Goal: Task Accomplishment & Management: Manage account settings

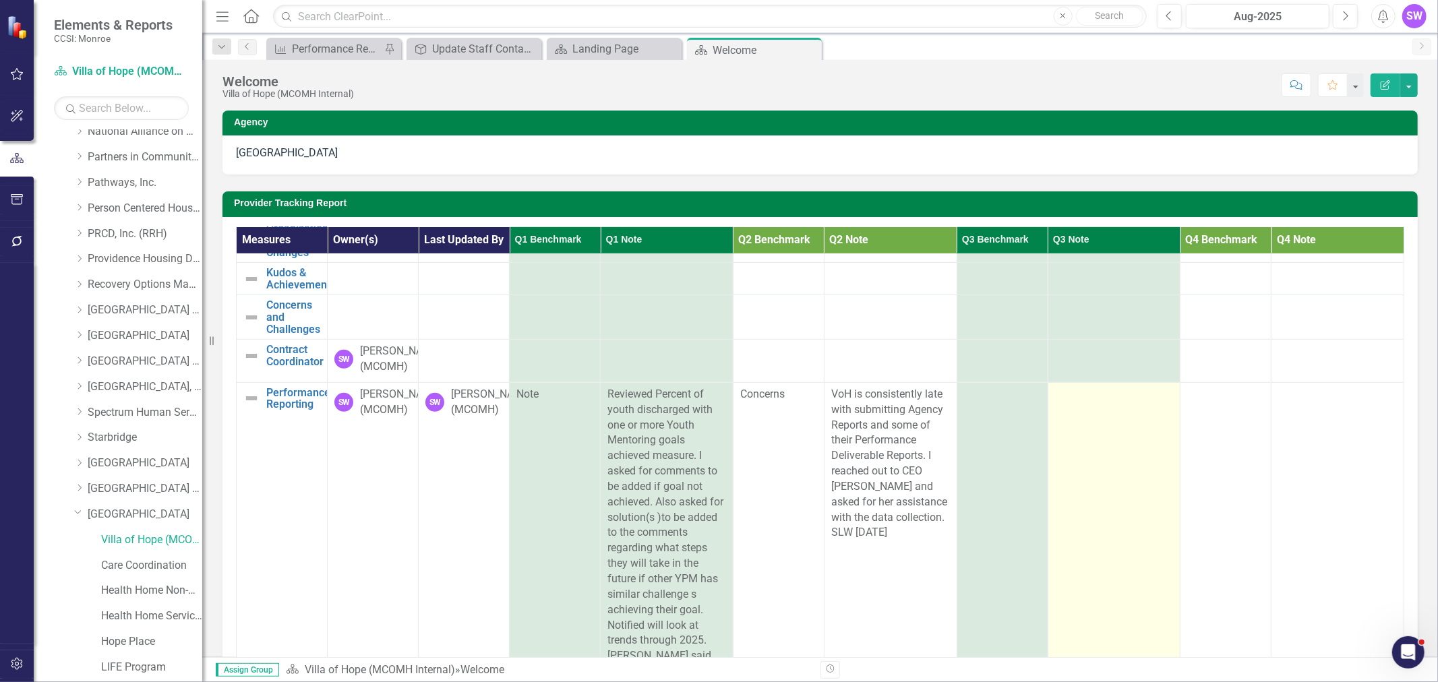
scroll to position [433, 0]
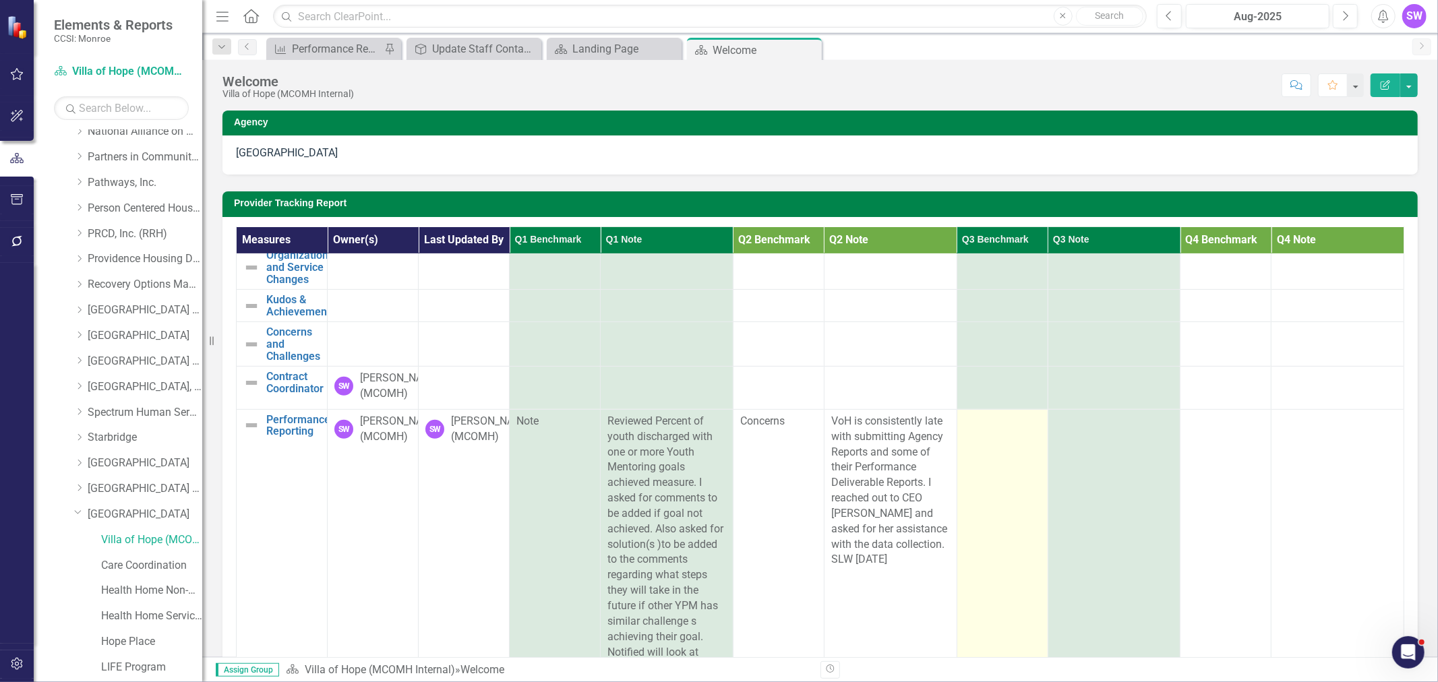
click at [1017, 430] on div at bounding box center [1002, 422] width 77 height 16
click at [1016, 430] on div at bounding box center [1002, 422] width 77 height 16
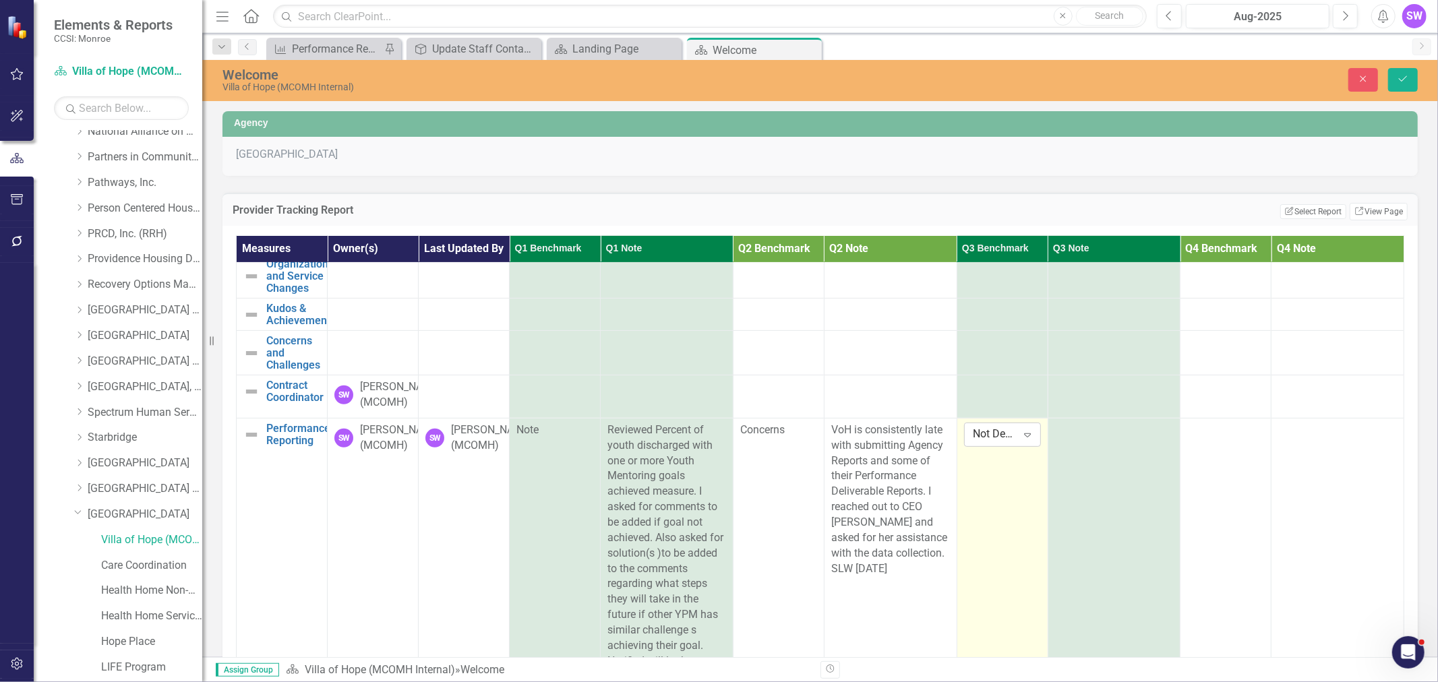
click at [1019, 446] on div "Expand" at bounding box center [1028, 435] width 24 height 22
click at [1001, 434] on div "Note" at bounding box center [1009, 436] width 86 height 16
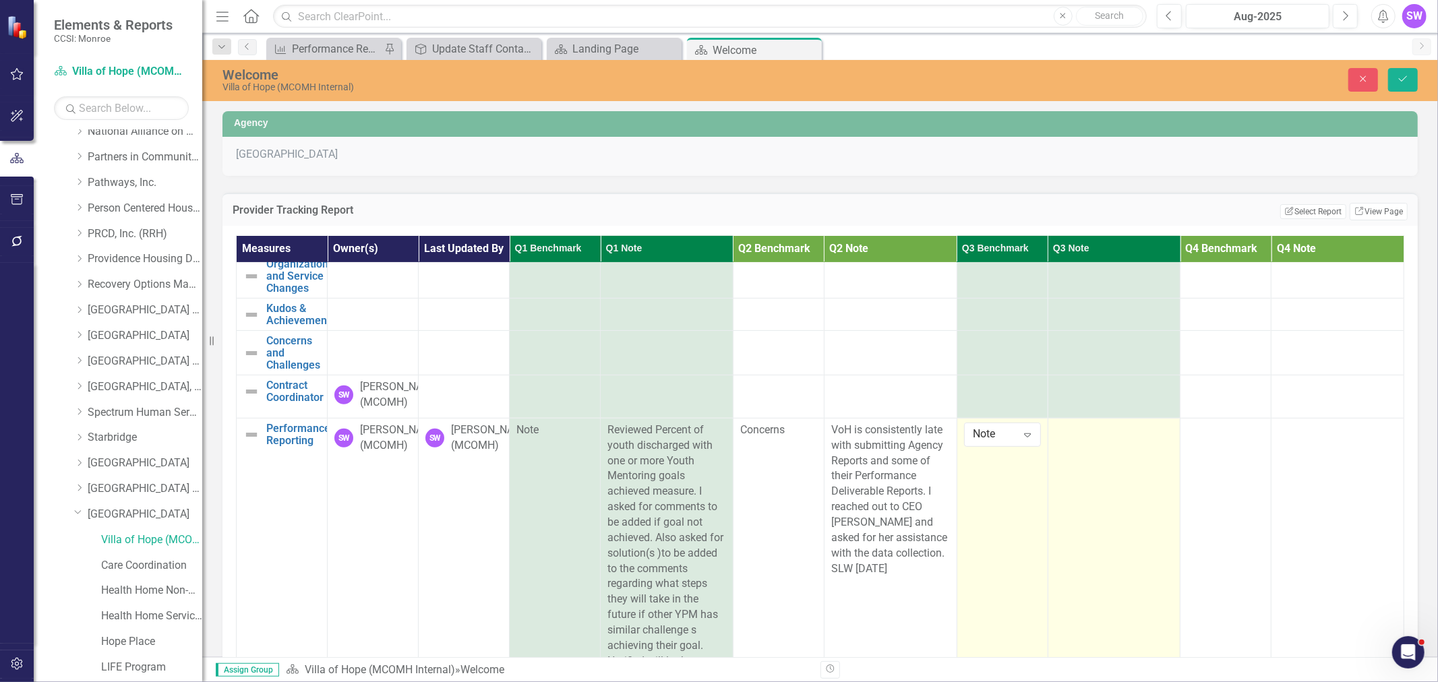
click at [1062, 486] on td at bounding box center [1114, 584] width 133 height 332
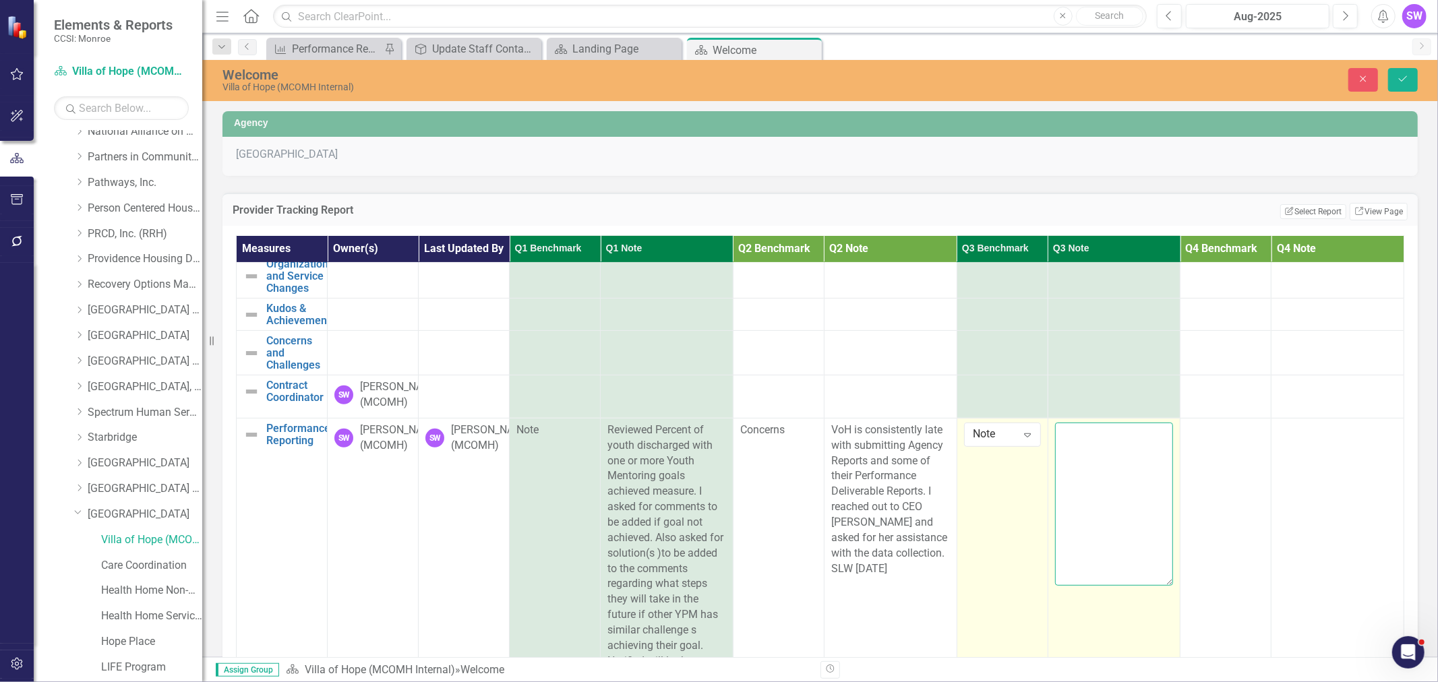
click at [1055, 482] on textarea at bounding box center [1114, 504] width 119 height 163
click at [1111, 496] on textarea "VOH [PERSON_NAME] CEO submitted a request for Letter" at bounding box center [1114, 504] width 119 height 163
click at [1138, 516] on textarea "VOH [PERSON_NAME] CEO submitted a Request for Letter" at bounding box center [1114, 504] width 119 height 163
click at [1145, 511] on textarea "VOH [PERSON_NAME] CEO submitted a Request for Letter" at bounding box center [1114, 504] width 119 height 163
click at [1088, 548] on textarea "VOH [PERSON_NAME] CEO submitted a Request for Letter of Support on [DATE]" at bounding box center [1114, 504] width 119 height 163
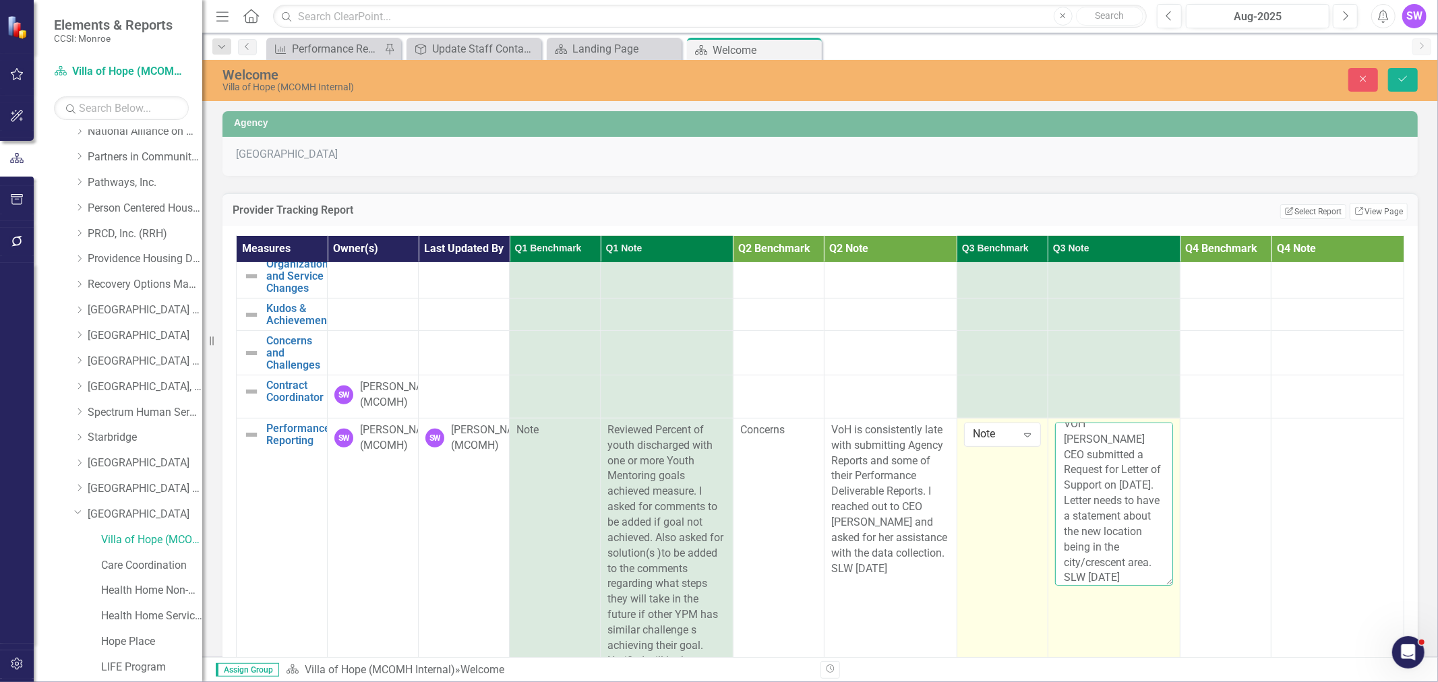
scroll to position [26, 0]
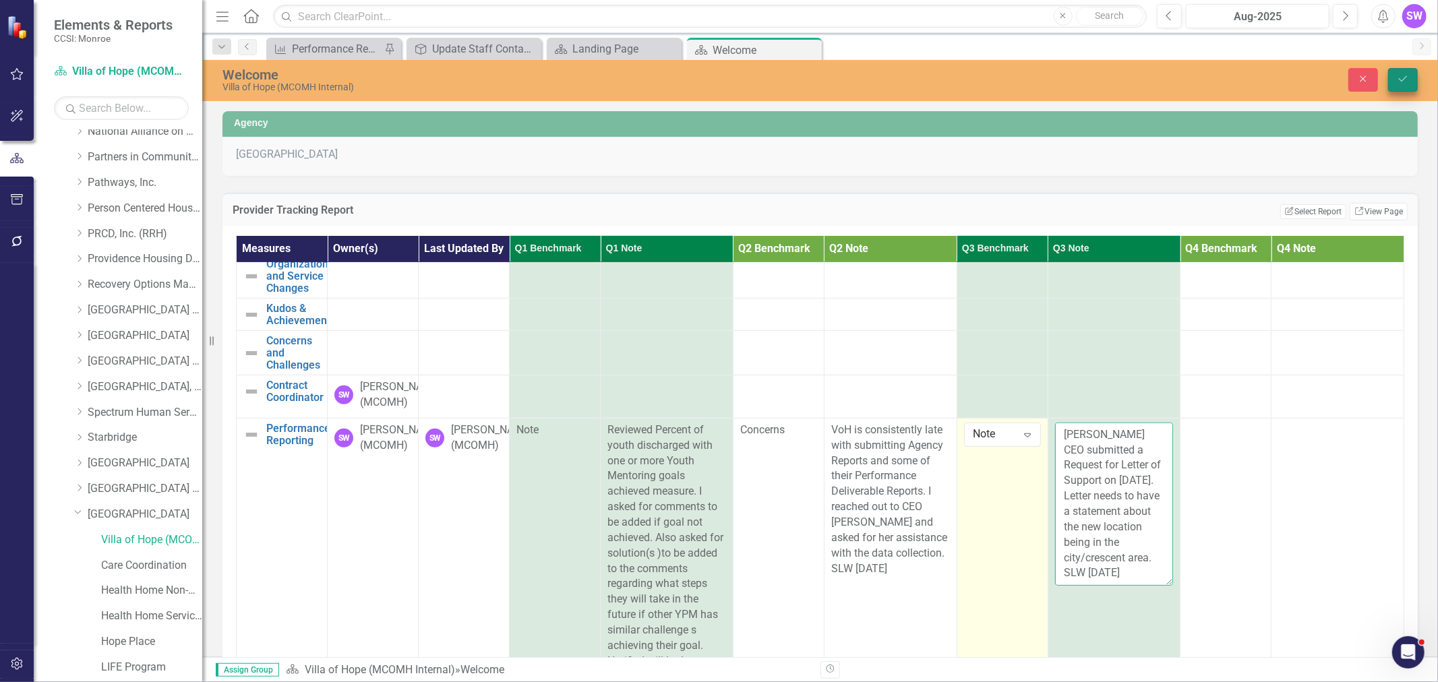
type textarea "VOH [PERSON_NAME] CEO submitted a Request for Letter of Support on [DATE]. Lett…"
click at [1405, 78] on icon "Save" at bounding box center [1403, 78] width 12 height 9
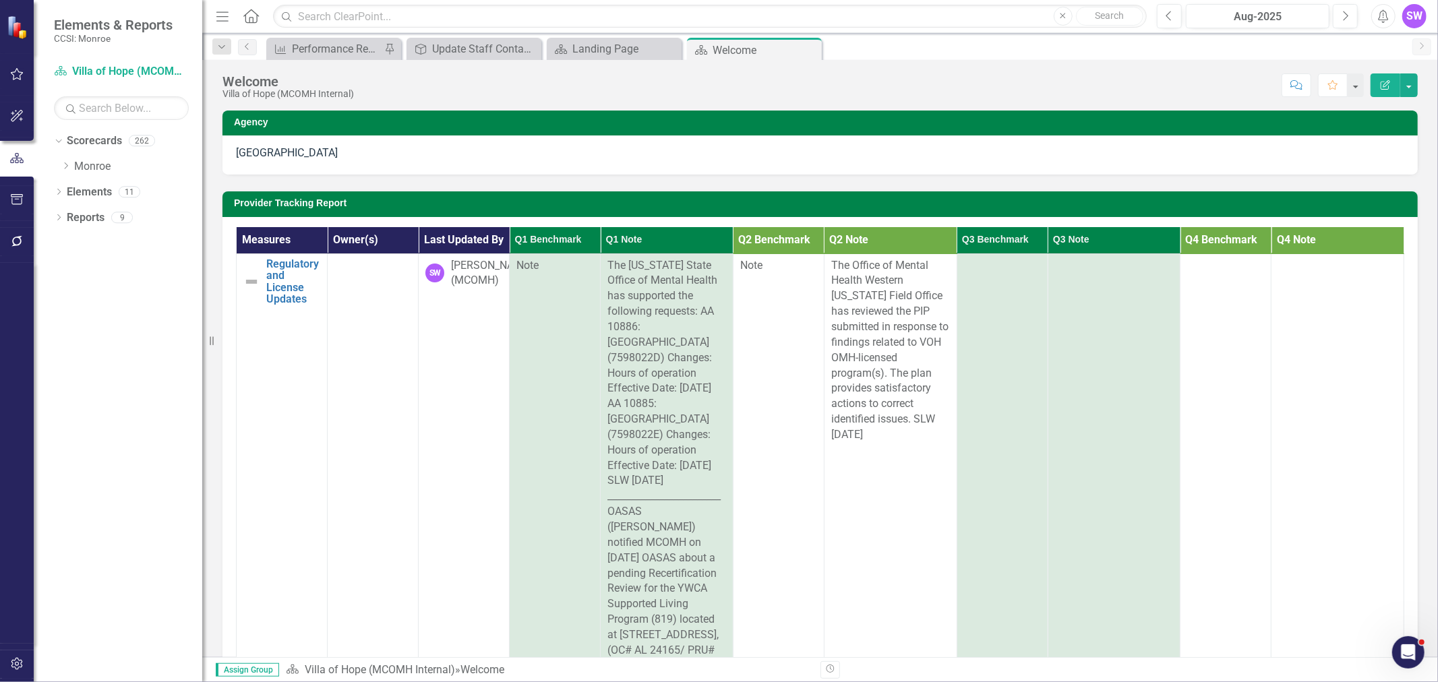
scroll to position [0, 0]
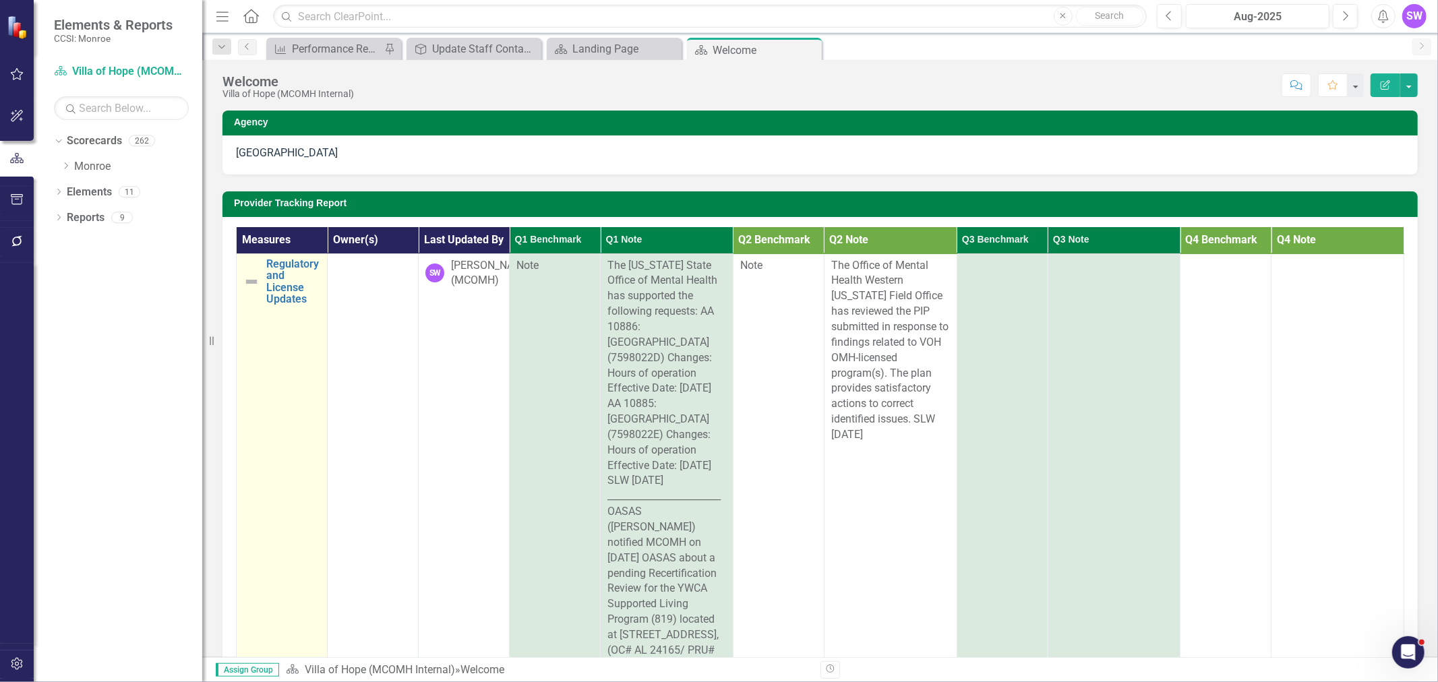
click at [303, 343] on td "Regulatory and License Updates Edit Edit Measure Link Open Element" at bounding box center [282, 466] width 91 height 425
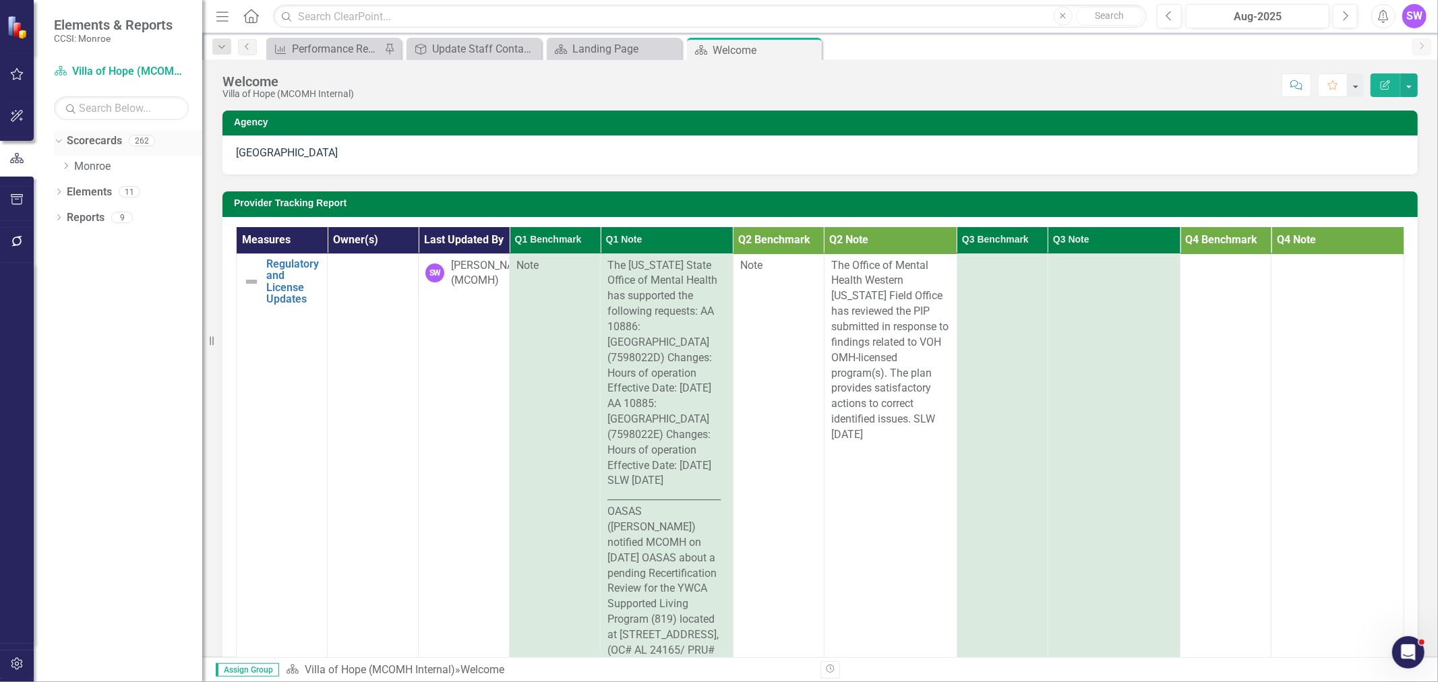
click at [94, 140] on link "Scorecards" at bounding box center [94, 142] width 55 height 16
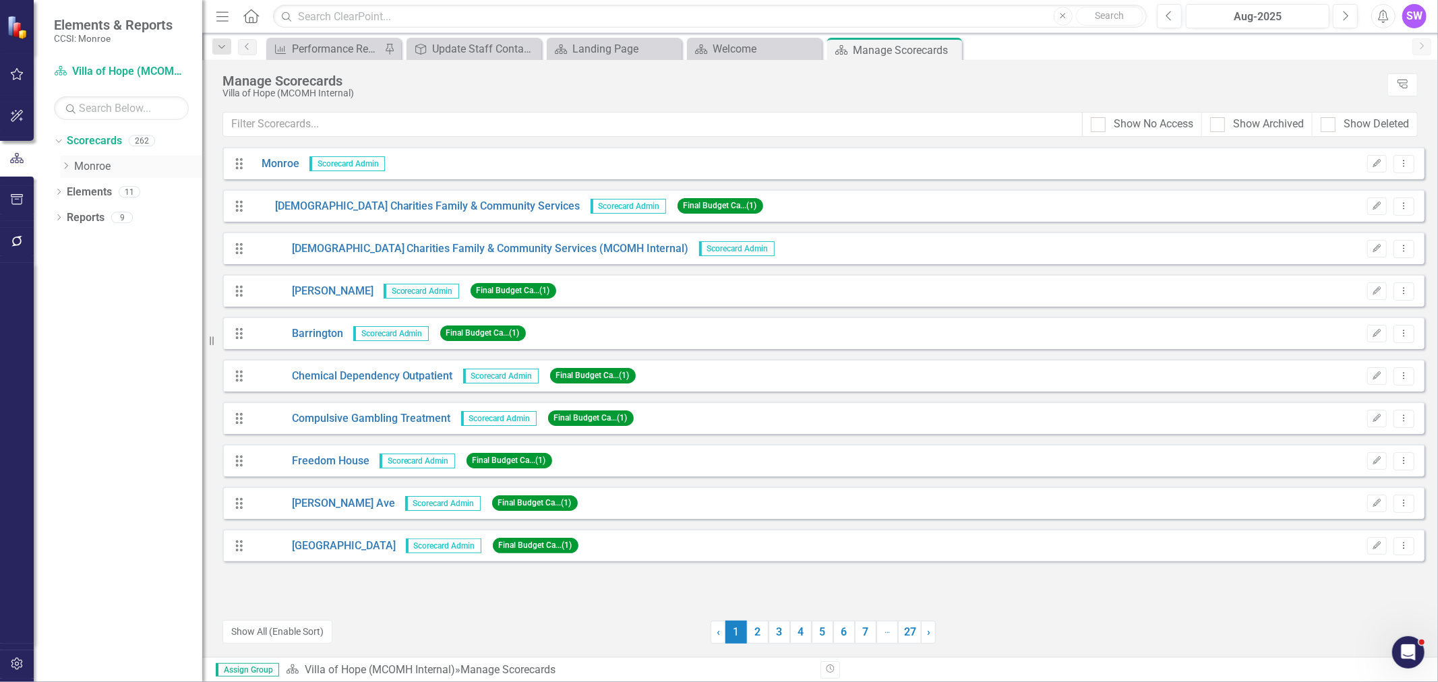
click at [69, 164] on icon "Dropdown" at bounding box center [66, 166] width 10 height 8
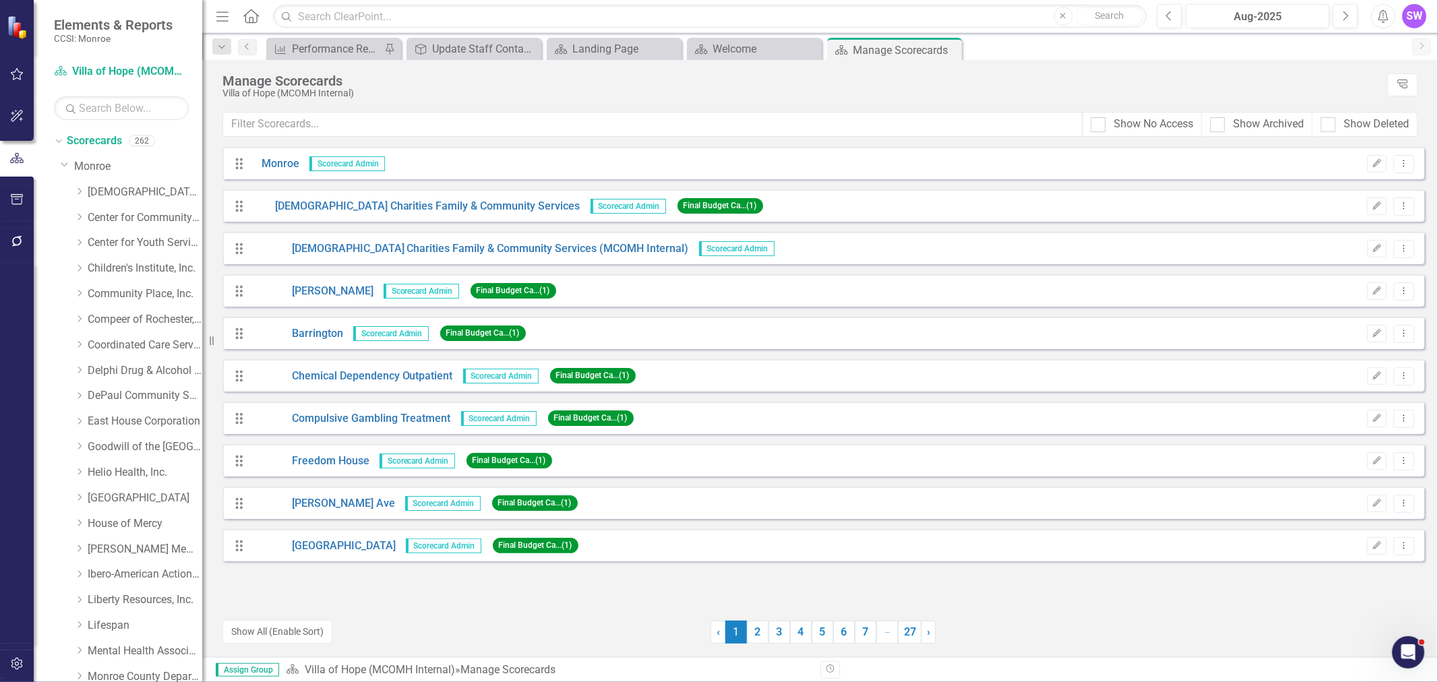
click at [1414, 16] on div "SW" at bounding box center [1415, 16] width 24 height 24
click at [11, 34] on img at bounding box center [19, 28] width 24 height 24
click at [19, 67] on button "button" at bounding box center [17, 75] width 30 height 28
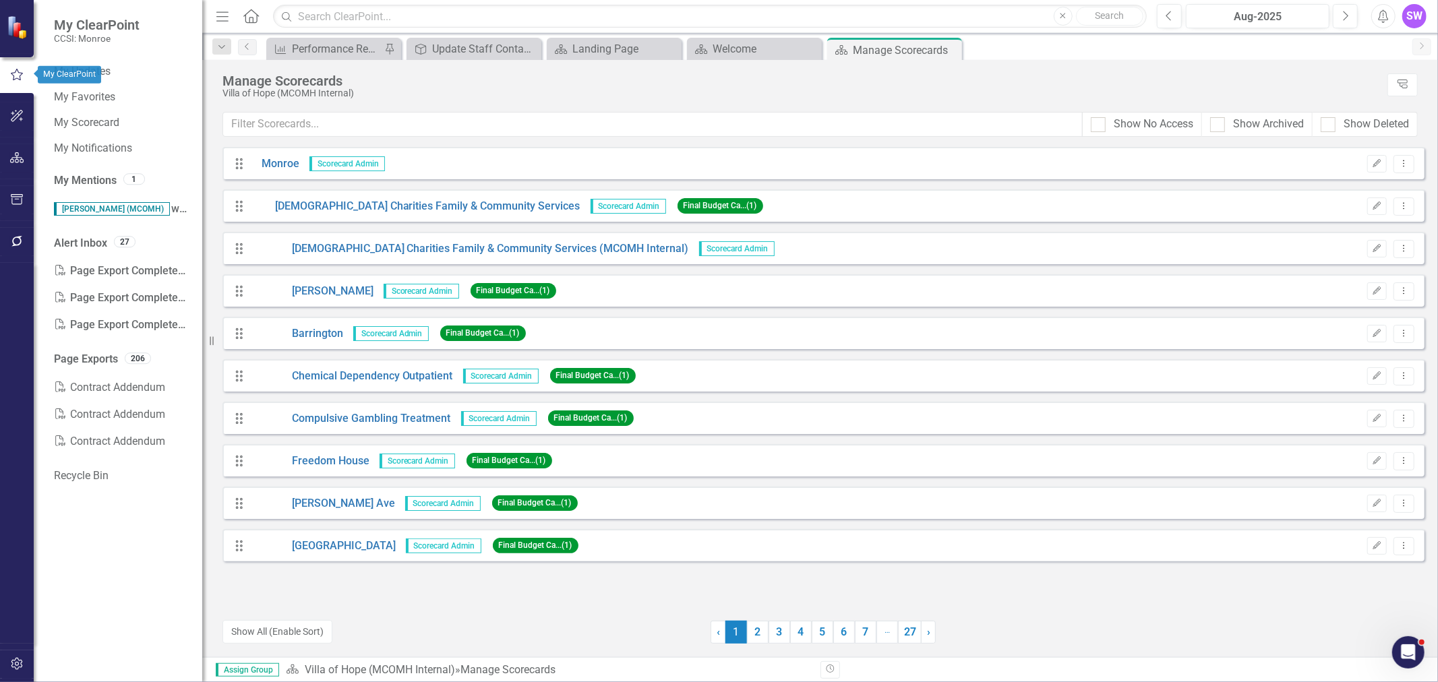
click at [19, 67] on button "button" at bounding box center [17, 75] width 34 height 22
click at [18, 238] on icon "button" at bounding box center [17, 241] width 14 height 11
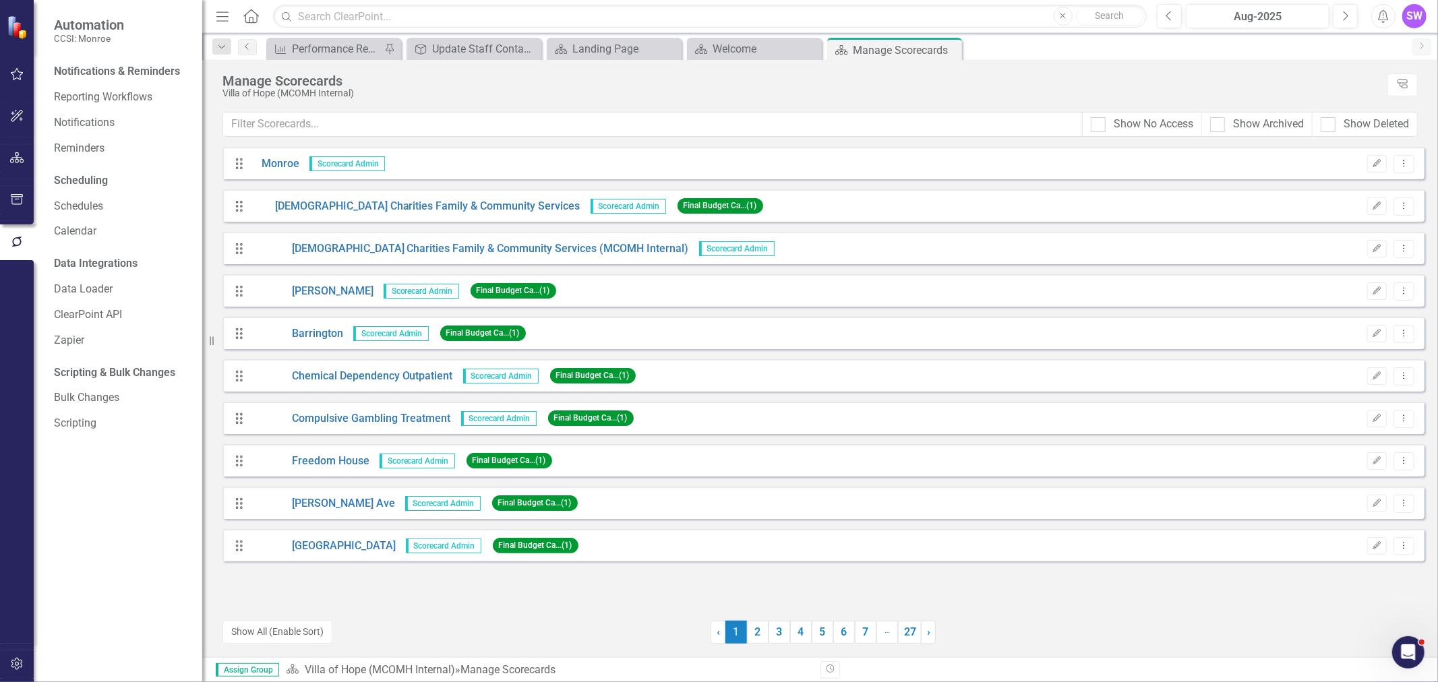
click at [149, 71] on div "Notifications & Reminders" at bounding box center [117, 72] width 126 height 16
click at [1143, 69] on div "Manage Scorecards Villa of Hope (MCOMH Internal) Tree Explorer" at bounding box center [820, 86] width 1236 height 52
click at [1384, 16] on icon "Alerts" at bounding box center [1383, 15] width 14 height 13
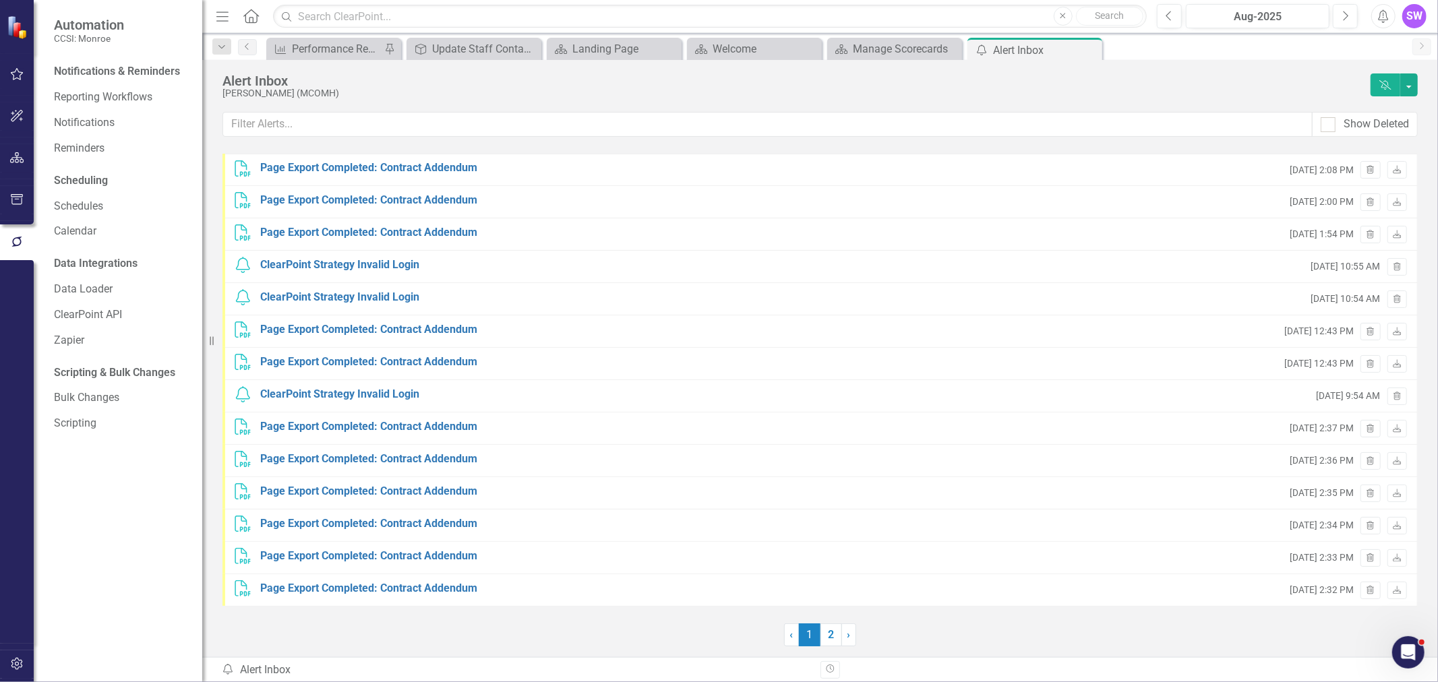
click at [1420, 16] on div "SW" at bounding box center [1415, 16] width 24 height 24
click at [1393, 65] on link "Enable Sound Enable Alerts" at bounding box center [1373, 66] width 107 height 25
click at [1410, 24] on div "SW" at bounding box center [1415, 16] width 24 height 24
click at [1363, 167] on link "Logout Log Out" at bounding box center [1373, 170] width 107 height 25
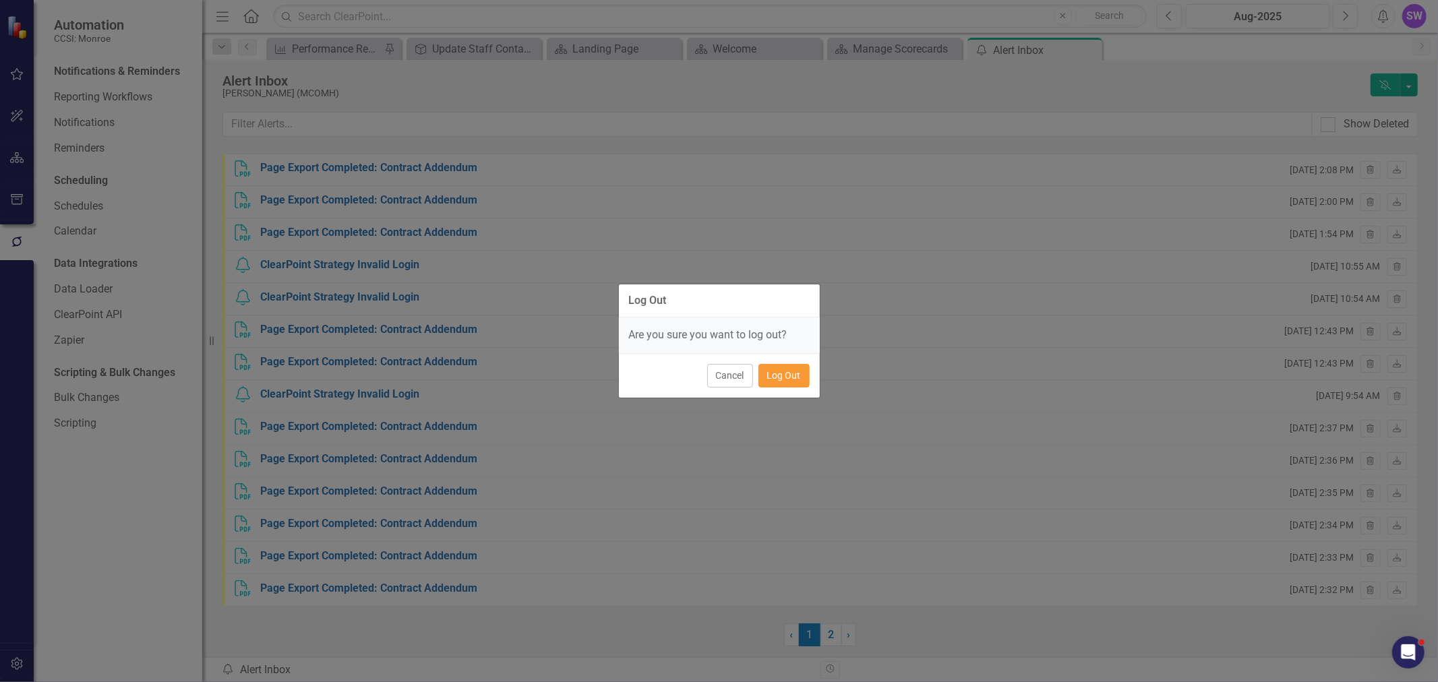
click at [789, 375] on button "Log Out" at bounding box center [784, 376] width 51 height 24
